Goal: Task Accomplishment & Management: Use online tool/utility

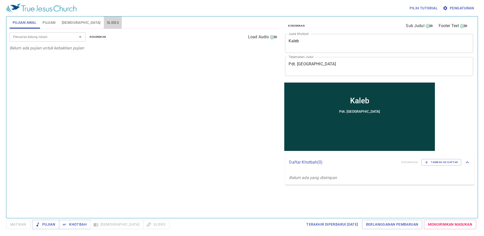
click at [107, 20] on span "Slides" at bounding box center [113, 22] width 12 height 6
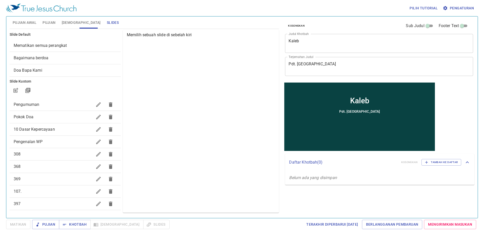
click at [79, 46] on span "Mematikan semua perangkat" at bounding box center [65, 46] width 103 height 6
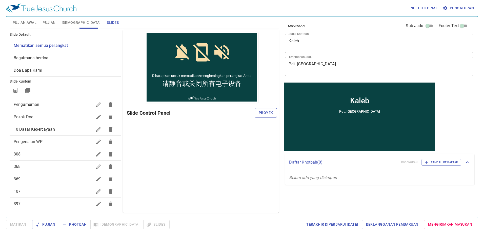
click at [259, 113] on span "Proyek" at bounding box center [266, 113] width 14 height 6
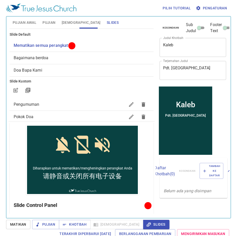
click at [68, 55] on span "Bagaimana berdoa" at bounding box center [82, 58] width 136 height 6
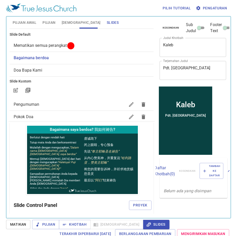
click at [78, 46] on span "Mematikan semua perangkat" at bounding box center [82, 46] width 136 height 6
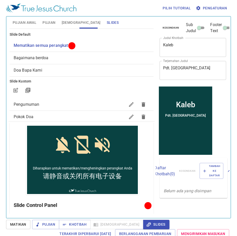
click at [75, 59] on span "Bagaimana berdoa" at bounding box center [82, 58] width 136 height 6
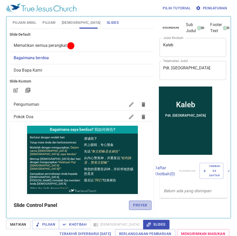
click at [133, 203] on span "Proyek" at bounding box center [140, 205] width 14 height 6
click at [82, 44] on span "Mematikan semua perangkat" at bounding box center [82, 46] width 136 height 6
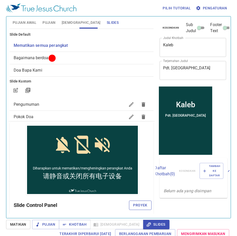
click at [137, 202] on button "Proyek" at bounding box center [140, 205] width 22 height 9
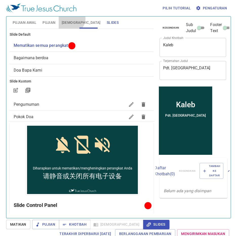
click at [70, 18] on button "[DEMOGRAPHIC_DATA]" at bounding box center [81, 22] width 45 height 12
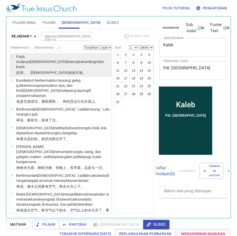
click at [43, 60] on wh7225 "Allah menciptakan langit dan bumi ." at bounding box center [60, 64] width 88 height 9
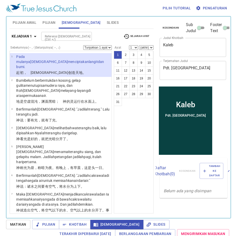
click at [26, 24] on span "Pujian Awal" at bounding box center [25, 22] width 24 height 6
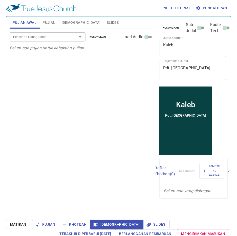
click at [71, 37] on div at bounding box center [76, 36] width 13 height 7
click at [107, 23] on span "Slides" at bounding box center [113, 22] width 12 height 6
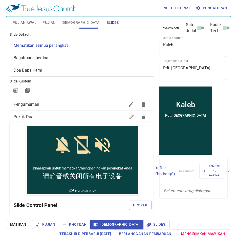
click at [64, 48] on span "Mematikan semua perangkat" at bounding box center [41, 45] width 54 height 5
click at [134, 206] on span "Proyek" at bounding box center [140, 205] width 14 height 6
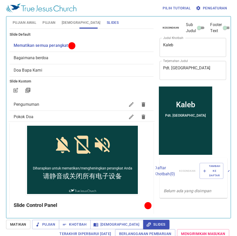
click at [31, 22] on span "Pujian Awal" at bounding box center [25, 22] width 24 height 6
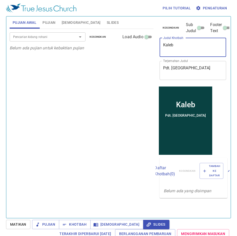
click at [192, 47] on textarea "Kaleb" at bounding box center [193, 48] width 60 height 10
type textarea "K"
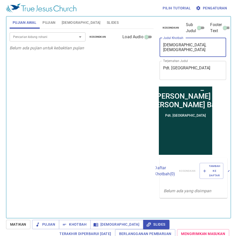
type textarea "ALLAH, Musa, dan 2 Loh Batu"
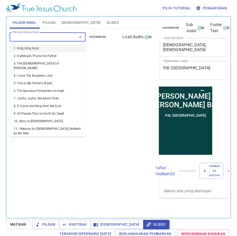
click at [28, 40] on input "Pencarian kidung rohani" at bounding box center [40, 37] width 58 height 6
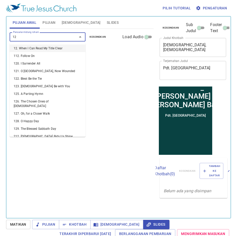
type input "129"
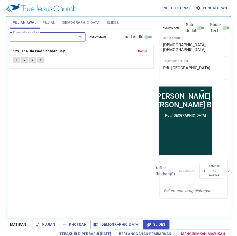
click at [31, 35] on input "Pencarian kidung rohani" at bounding box center [40, 37] width 58 height 6
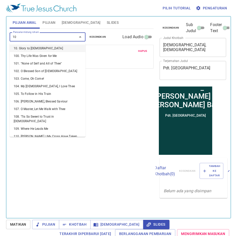
type input "106"
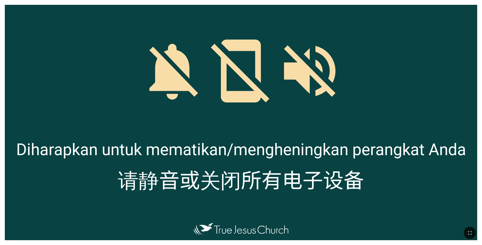
drag, startPoint x: 467, startPoint y: 233, endPoint x: 462, endPoint y: 249, distance: 16.8
click at [467, 233] on icon "button" at bounding box center [470, 233] width 6 height 6
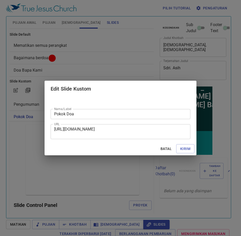
drag, startPoint x: 38, startPoint y: 125, endPoint x: 113, endPoint y: 141, distance: 77.0
click at [113, 141] on div "Nama/Label Pokok Doa Nama/Label URL https://docs.google.com/presentation/d/1z5O…" at bounding box center [121, 119] width 152 height 45
drag, startPoint x: 155, startPoint y: 135, endPoint x: 21, endPoint y: 126, distance: 135.2
click at [21, 126] on div "Edit Slide Kustom Nama/Label Pokok Doa Nama/Label URL https://docs.google.com/p…" at bounding box center [120, 118] width 241 height 236
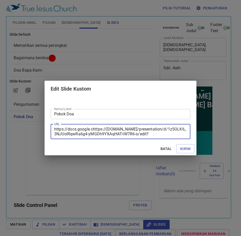
click at [165, 131] on textarea "https://docs.google.chttps://docs.google.com/presentation/d/1z5OLK6_3NJUolRqwRa…" at bounding box center [120, 132] width 133 height 10
click at [164, 133] on textarea "https://docs.google.chttps://docs.google.com/presentation/d/1z5OLK6_3NJUolRqwRa…" at bounding box center [120, 132] width 133 height 10
type textarea "https://doslide=id.p#slide=id.pom/presentation/d/1z5OLK6_3NJUolRqwRa6g4-yMGDh9Y…"
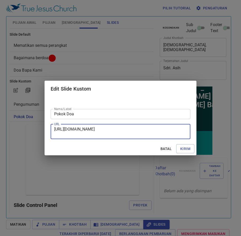
type textarea "https://docs.google.com/presentation/d/1z5OLK6_3NJUolRqwRa6g4-yMGDh9YXAqHAT-tW7…"
click at [94, 148] on div "Batal Kirim" at bounding box center [121, 148] width 152 height 13
click at [185, 150] on span "Kirim" at bounding box center [185, 149] width 10 height 6
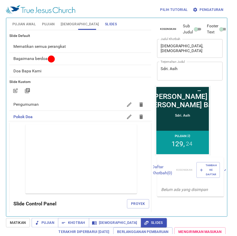
scroll to position [2, 0]
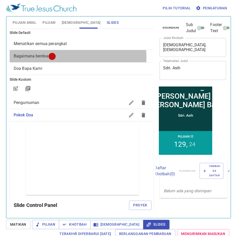
click at [73, 57] on span "Bagaimana berdoa" at bounding box center [82, 56] width 136 height 6
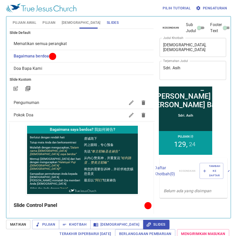
scroll to position [0, 0]
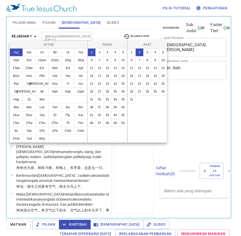
select select "2"
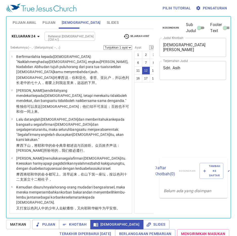
select select "12"
select select "14"
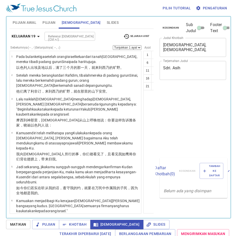
select select "14"
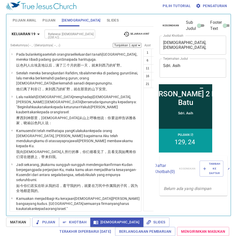
scroll to position [389, 0]
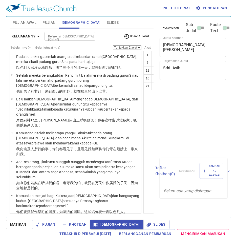
select select "2"
select select "14"
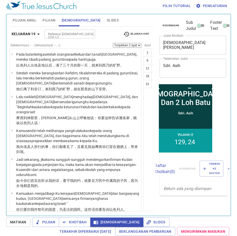
scroll to position [566, 0]
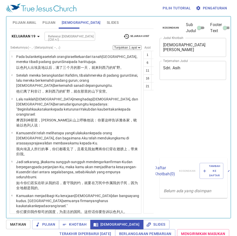
select select "13"
select select "16"
select select "19"
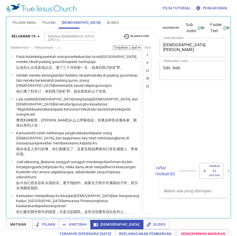
scroll to position [2, 0]
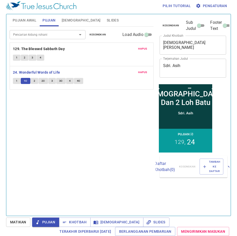
scroll to position [2, 0]
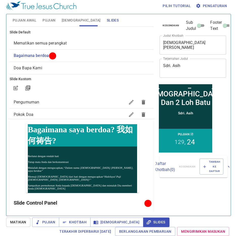
scroll to position [2, 0]
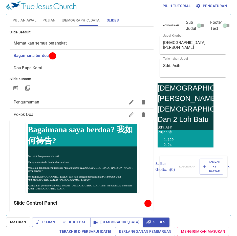
scroll to position [2, 0]
